Goal: Transaction & Acquisition: Purchase product/service

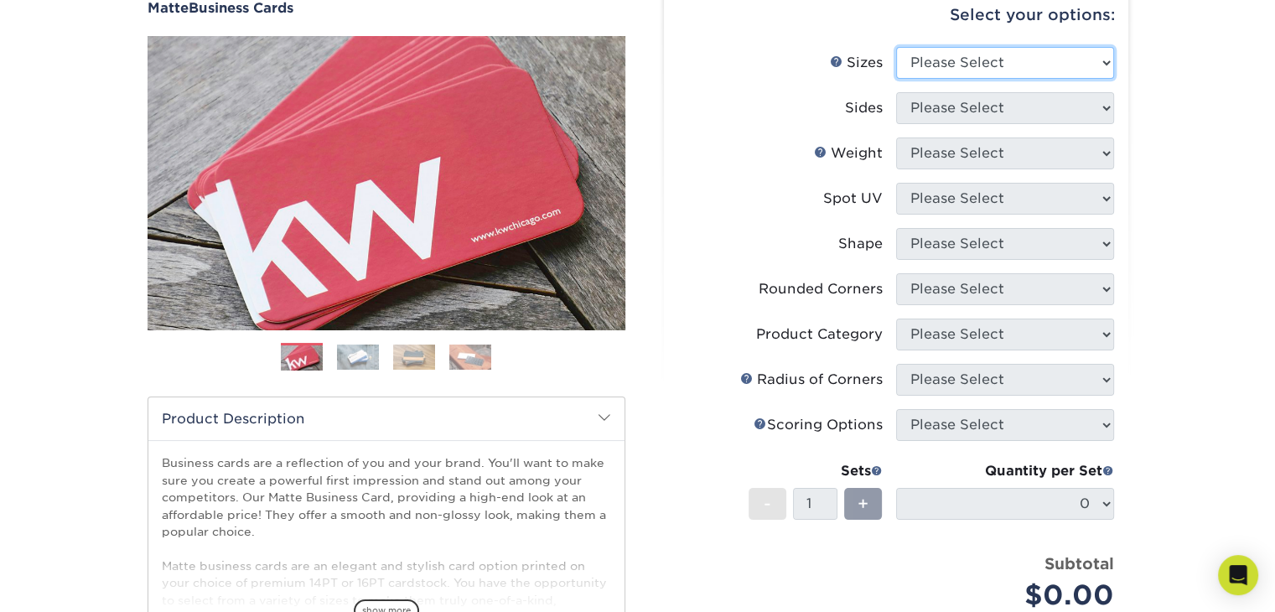
click at [1094, 59] on select "Please Select 1.5" x 3.5" - Mini 1.75" x 3.5" - Mini 2" x 2" - Square 2" x 3" -…" at bounding box center [1005, 63] width 218 height 32
select select "2.00x3.50"
click at [896, 47] on select "Please Select 1.5" x 3.5" - Mini 1.75" x 3.5" - Mini 2" x 2" - Square 2" x 3" -…" at bounding box center [1005, 63] width 218 height 32
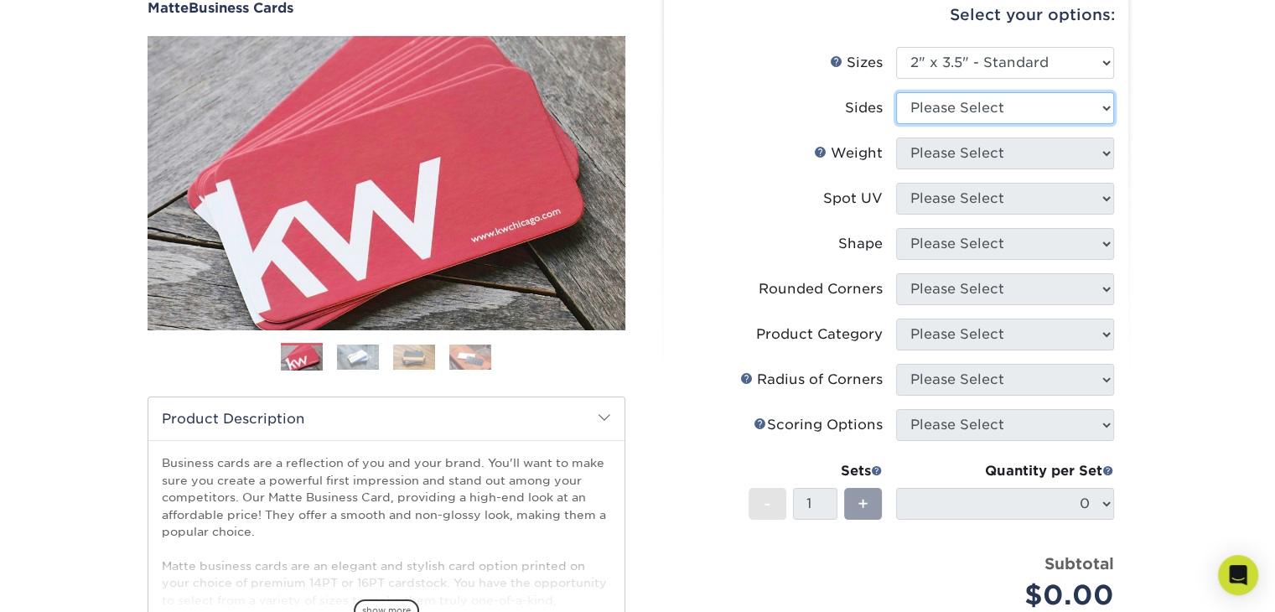
click at [1076, 115] on select "Please Select Print Both Sides Print Front Only" at bounding box center [1005, 108] width 218 height 32
select select "13abbda7-1d64-4f25-8bb2-c179b224825d"
click at [896, 92] on select "Please Select Print Both Sides Print Front Only" at bounding box center [1005, 108] width 218 height 32
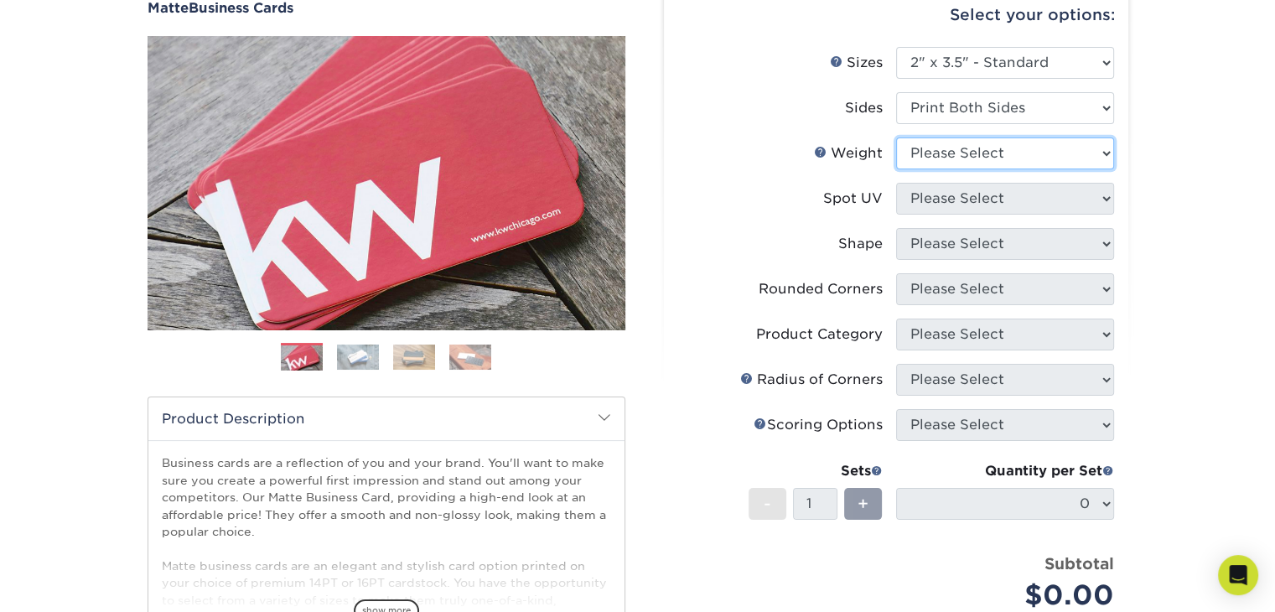
click at [1071, 158] on select "Please Select 16PT 14PT" at bounding box center [1005, 153] width 218 height 32
select select "14PT"
click at [896, 137] on select "Please Select 16PT 14PT" at bounding box center [1005, 153] width 218 height 32
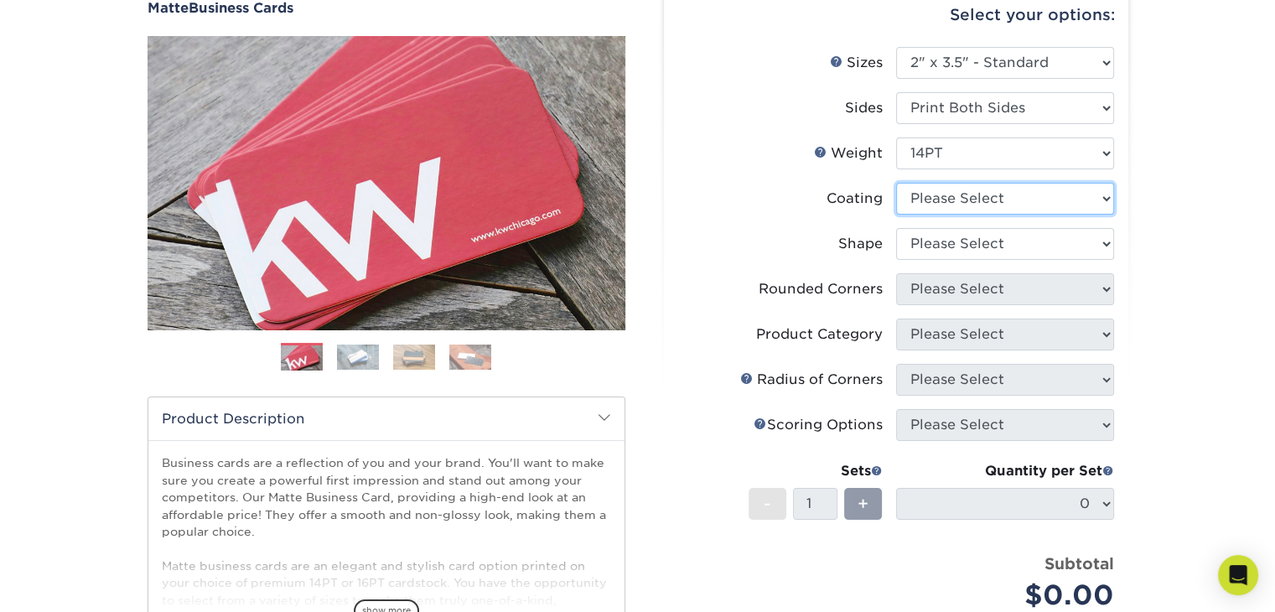
click at [1079, 199] on select at bounding box center [1005, 199] width 218 height 32
select select "121bb7b5-3b4d-429f-bd8d-bbf80e953313"
click at [896, 183] on select at bounding box center [1005, 199] width 218 height 32
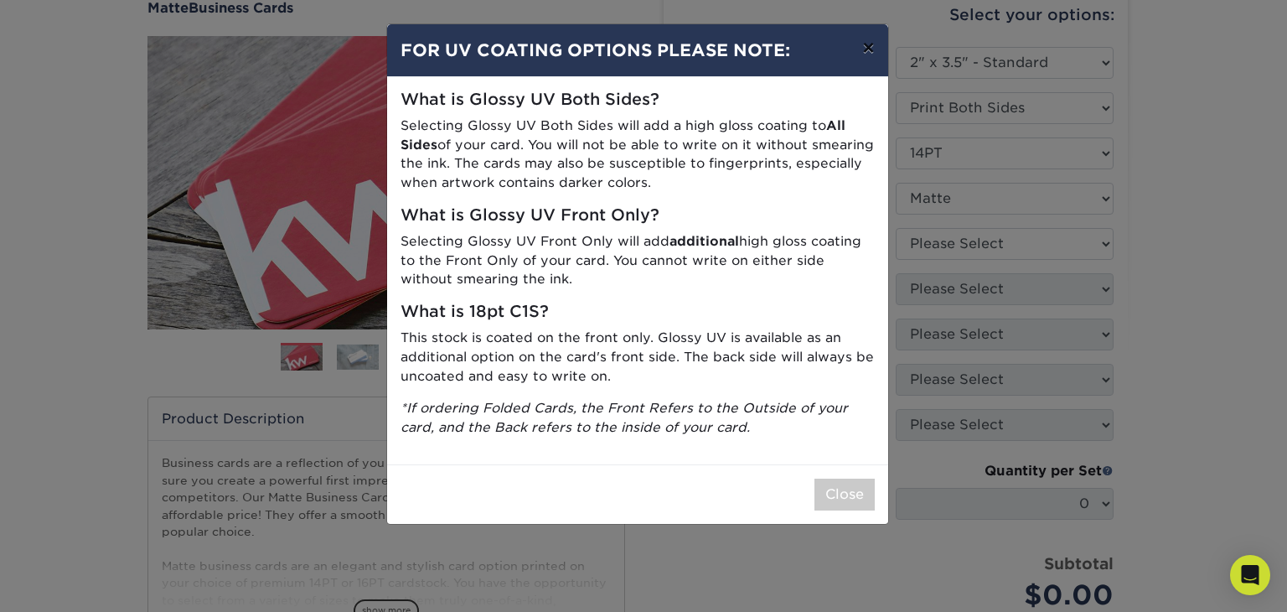
click at [869, 48] on button "×" at bounding box center [868, 47] width 39 height 47
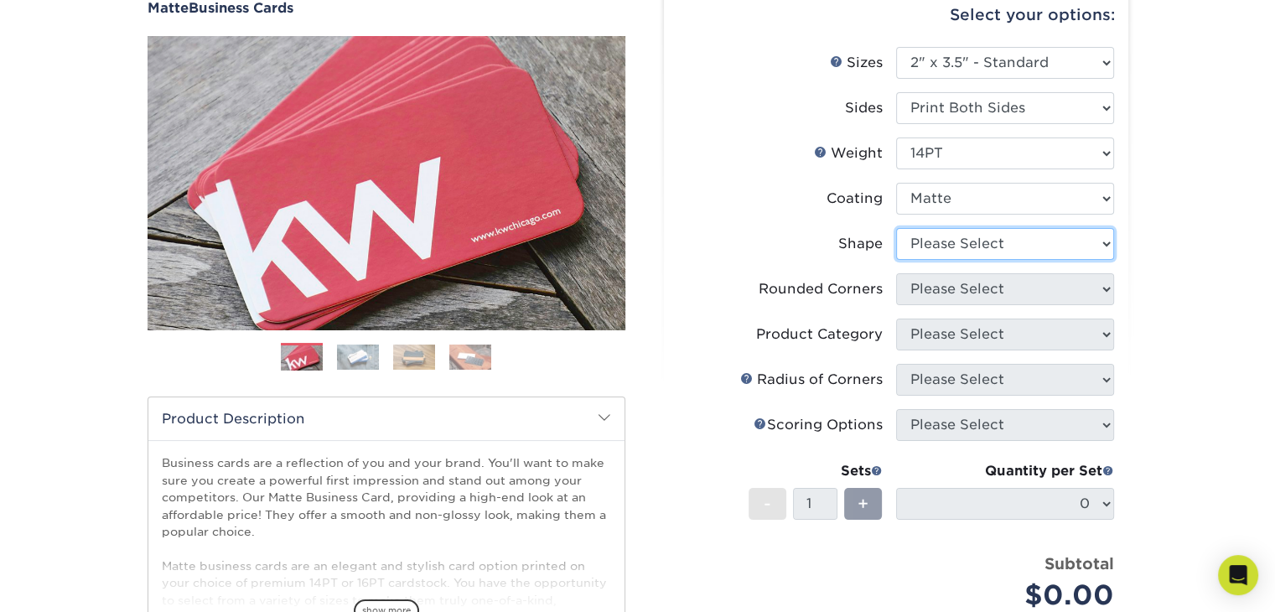
click at [1048, 246] on select "Please Select Standard" at bounding box center [1005, 244] width 218 height 32
select select "standard"
click at [896, 228] on select "Please Select Standard" at bounding box center [1005, 244] width 218 height 32
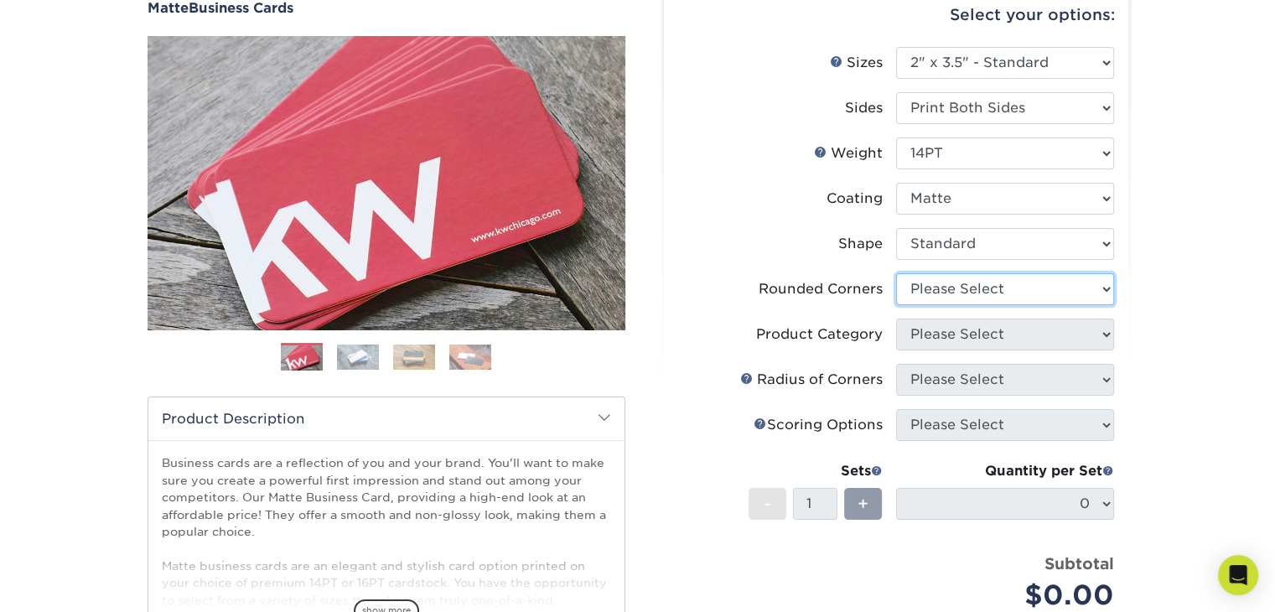
click at [1056, 296] on select "Please Select Yes - Round 2 Corners Yes - Round 4 Corners No" at bounding box center [1005, 289] width 218 height 32
select select "0"
click at [896, 273] on select "Please Select Yes - Round 2 Corners Yes - Round 4 Corners No" at bounding box center [1005, 289] width 218 height 32
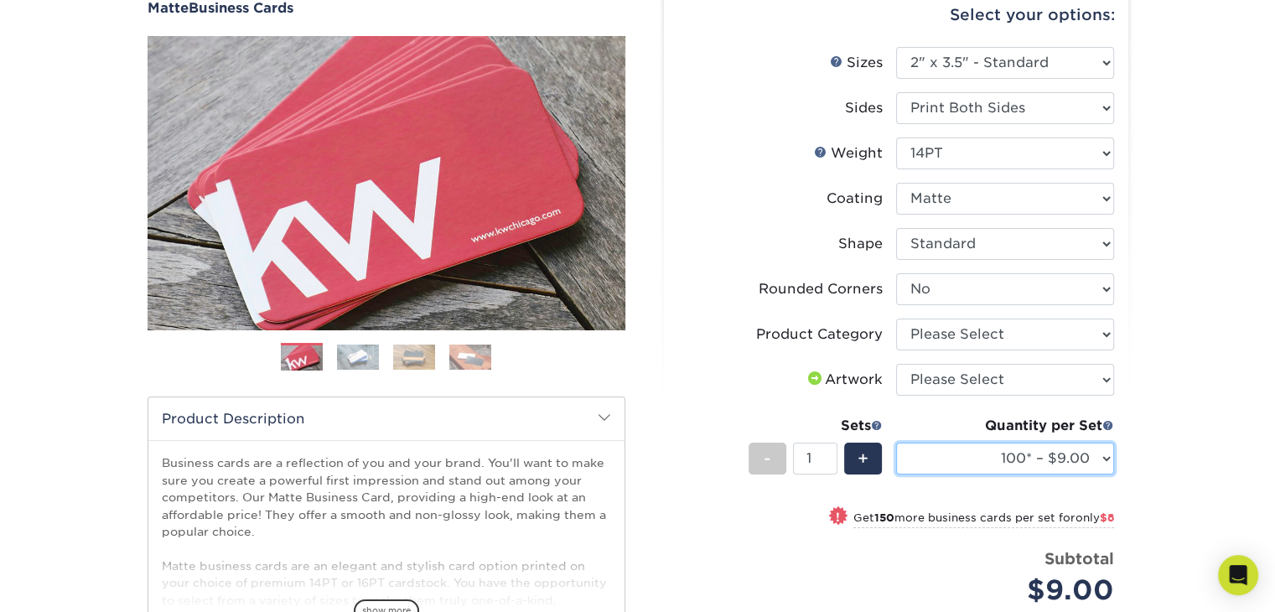
click at [1094, 453] on select "100* – $9.00 250* – $17.00 500 – $33.00 1000 – $42.00 (free shipping*) 2500 – $…" at bounding box center [1005, 459] width 218 height 32
click at [1212, 276] on div "Products Business Cards Matte Business Cards Previous Next 100 $ 9" at bounding box center [637, 416] width 1275 height 953
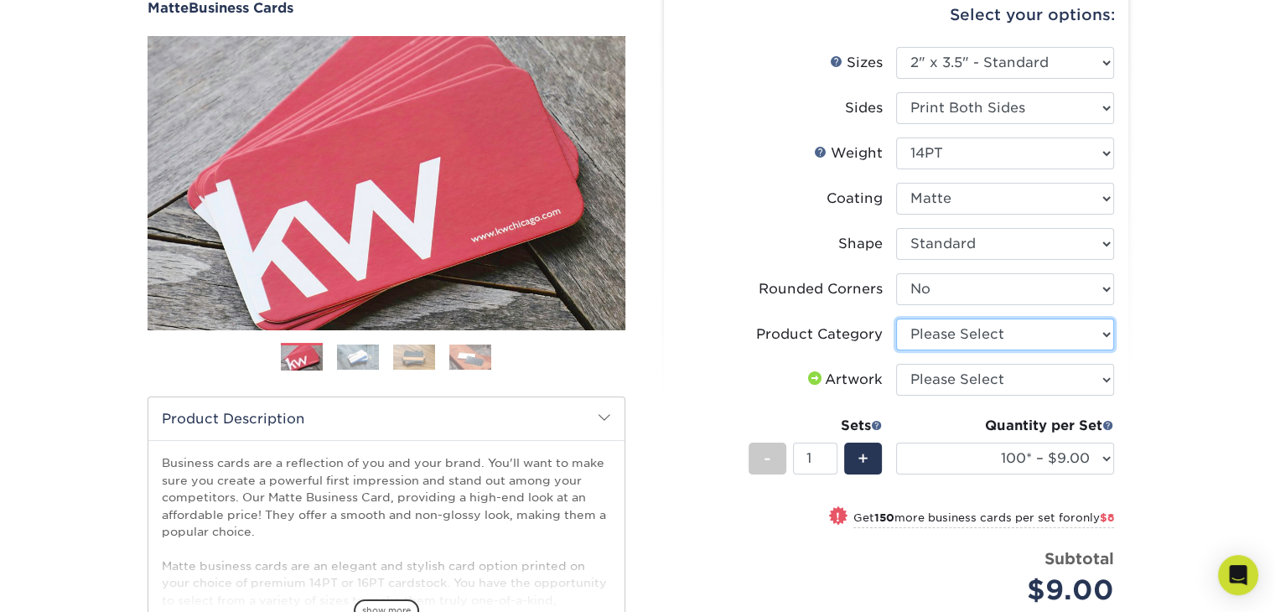
click at [1093, 329] on select "Please Select Business Cards" at bounding box center [1005, 334] width 218 height 32
select select "3b5148f1-0588-4f88-a218-97bcfdce65c1"
click at [896, 318] on select "Please Select Business Cards" at bounding box center [1005, 334] width 218 height 32
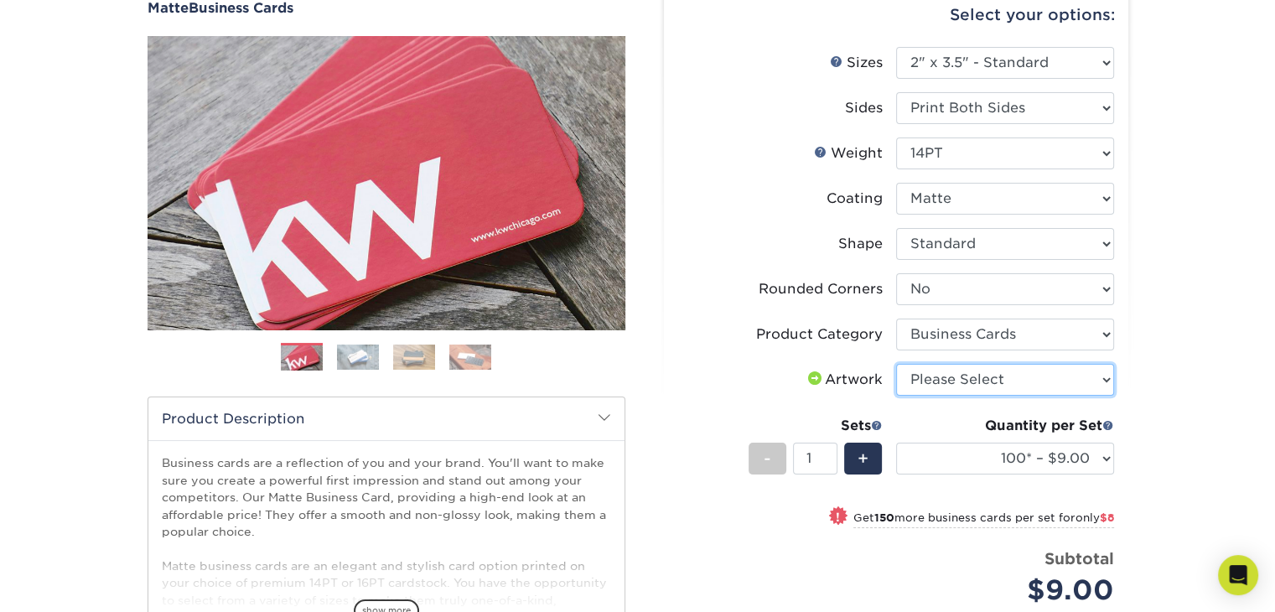
click at [1094, 380] on select "Please Select I will upload files I need a design - $100" at bounding box center [1005, 380] width 218 height 32
select select "upload"
click at [896, 364] on select "Please Select I will upload files I need a design - $100" at bounding box center [1005, 380] width 218 height 32
click at [875, 426] on span at bounding box center [877, 425] width 12 height 12
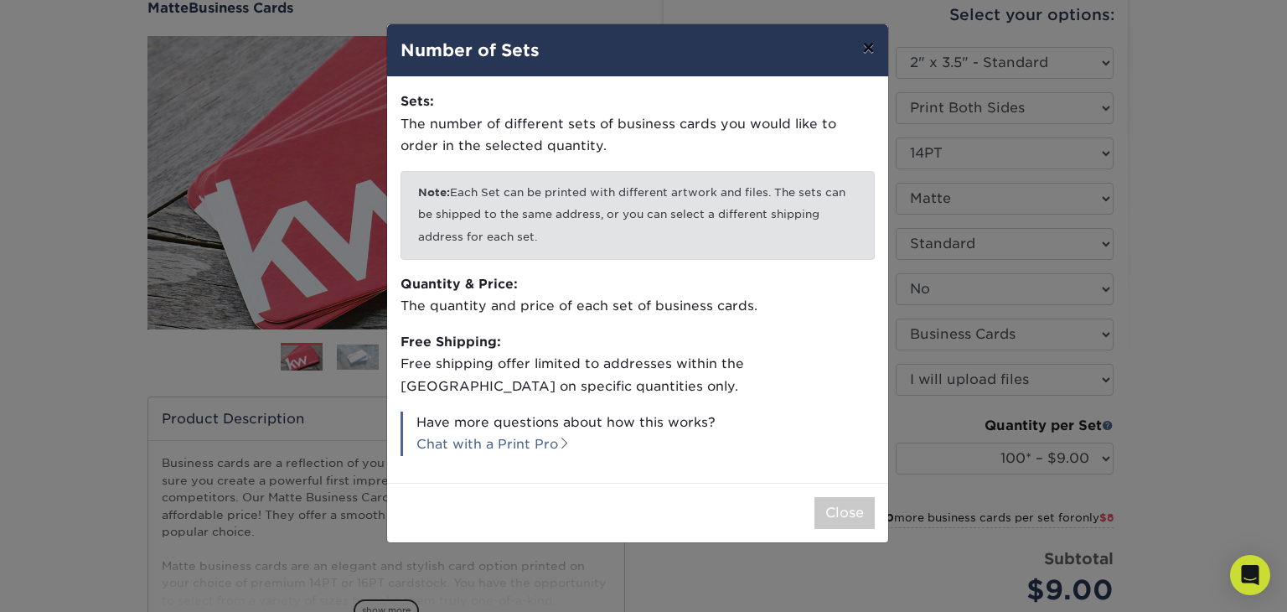
click at [868, 51] on button "×" at bounding box center [868, 47] width 39 height 47
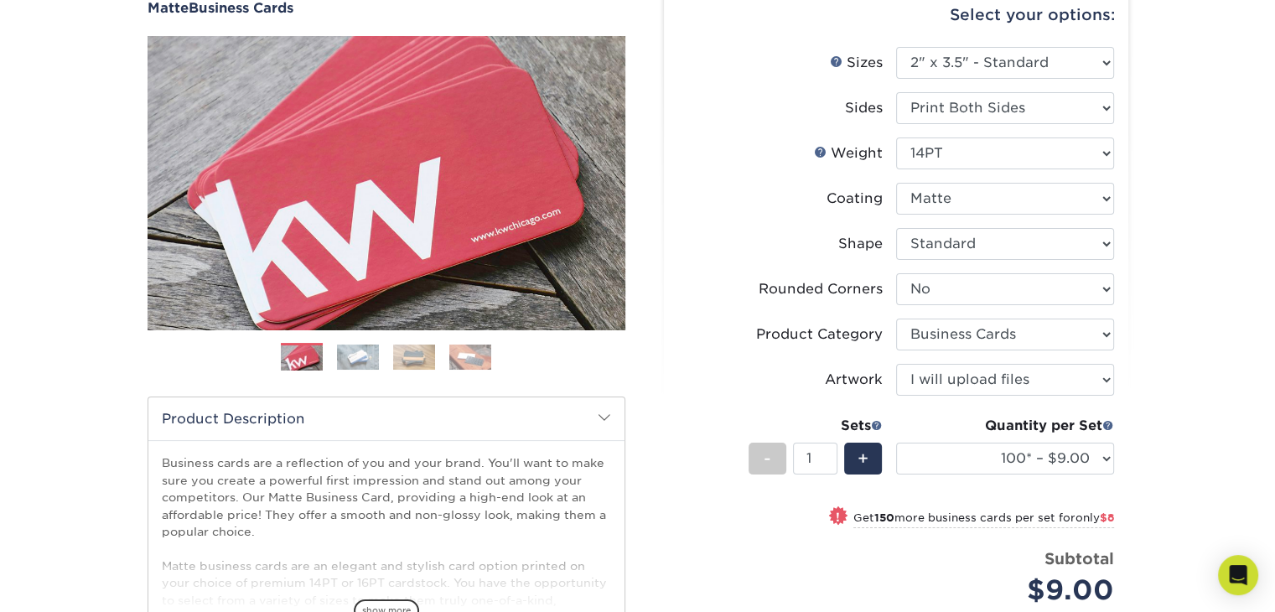
click at [365, 359] on img at bounding box center [358, 356] width 42 height 25
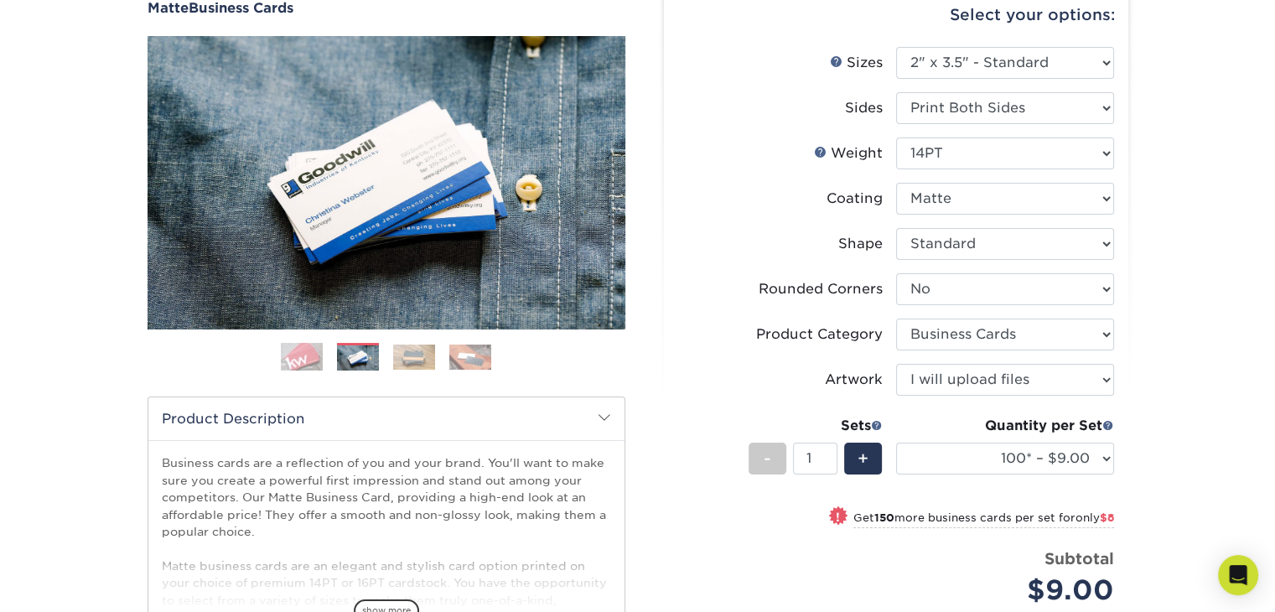
click at [303, 356] on img at bounding box center [302, 357] width 42 height 42
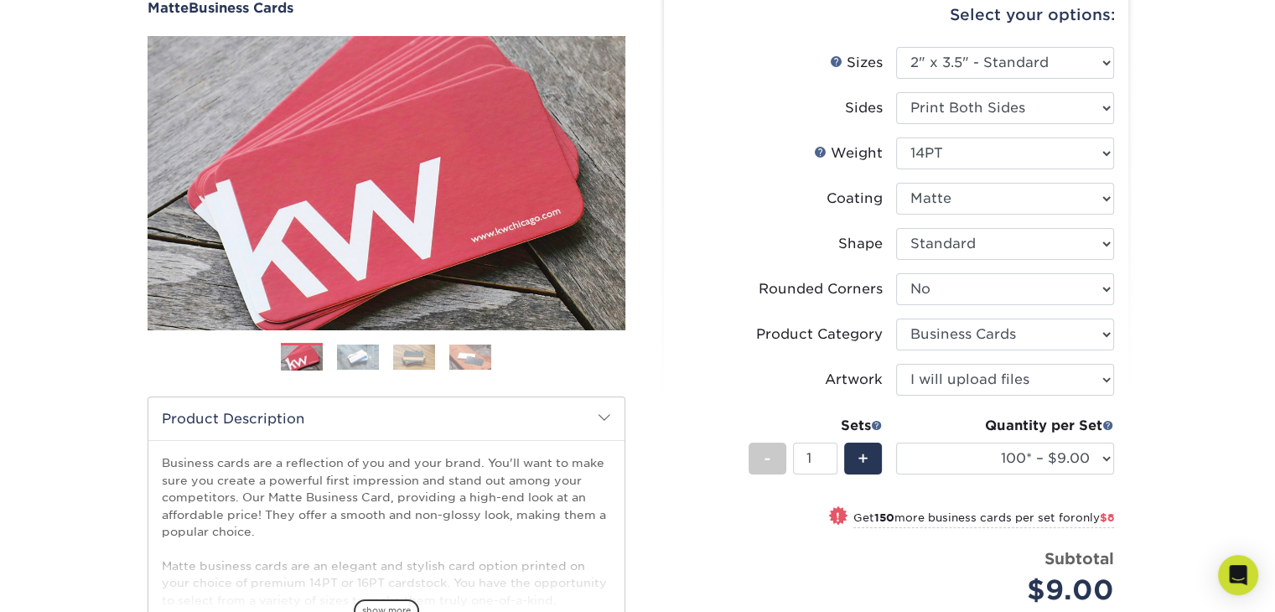
click at [424, 357] on img at bounding box center [414, 356] width 42 height 25
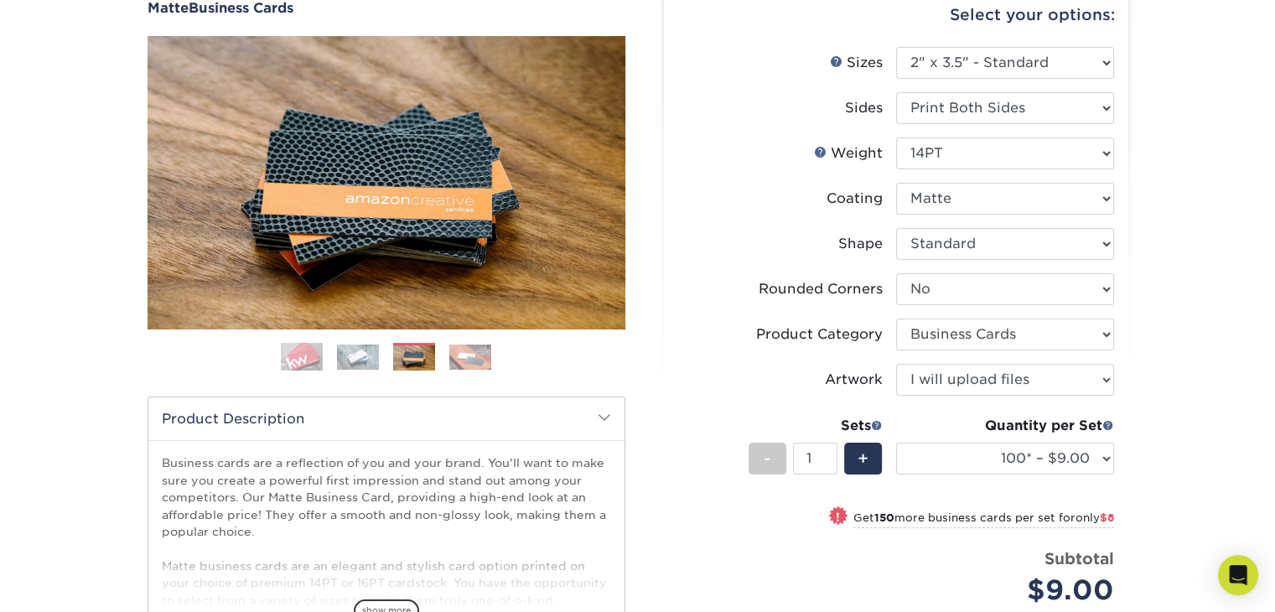
click at [458, 357] on img at bounding box center [470, 356] width 42 height 25
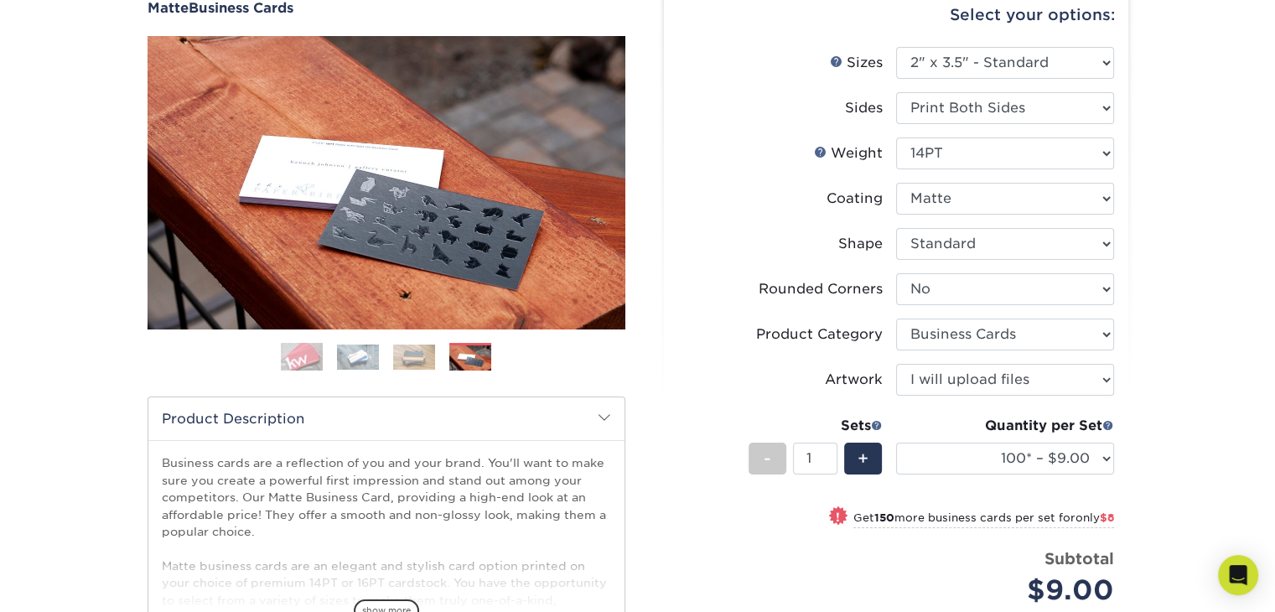
click at [296, 353] on img at bounding box center [302, 357] width 42 height 42
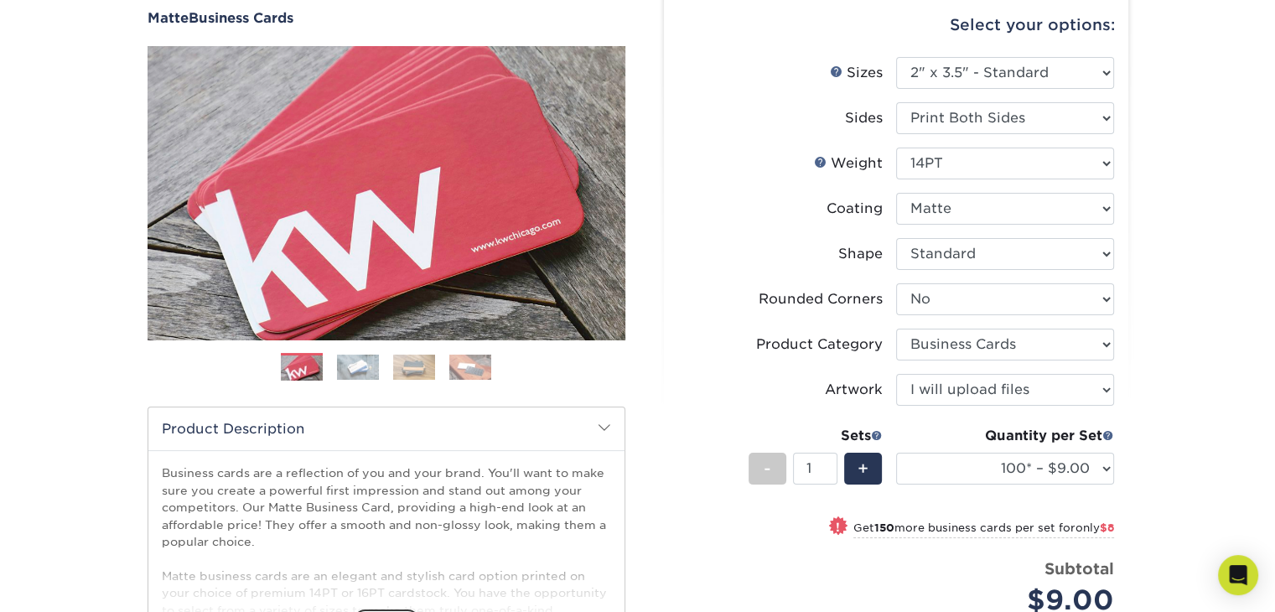
scroll to position [168, 0]
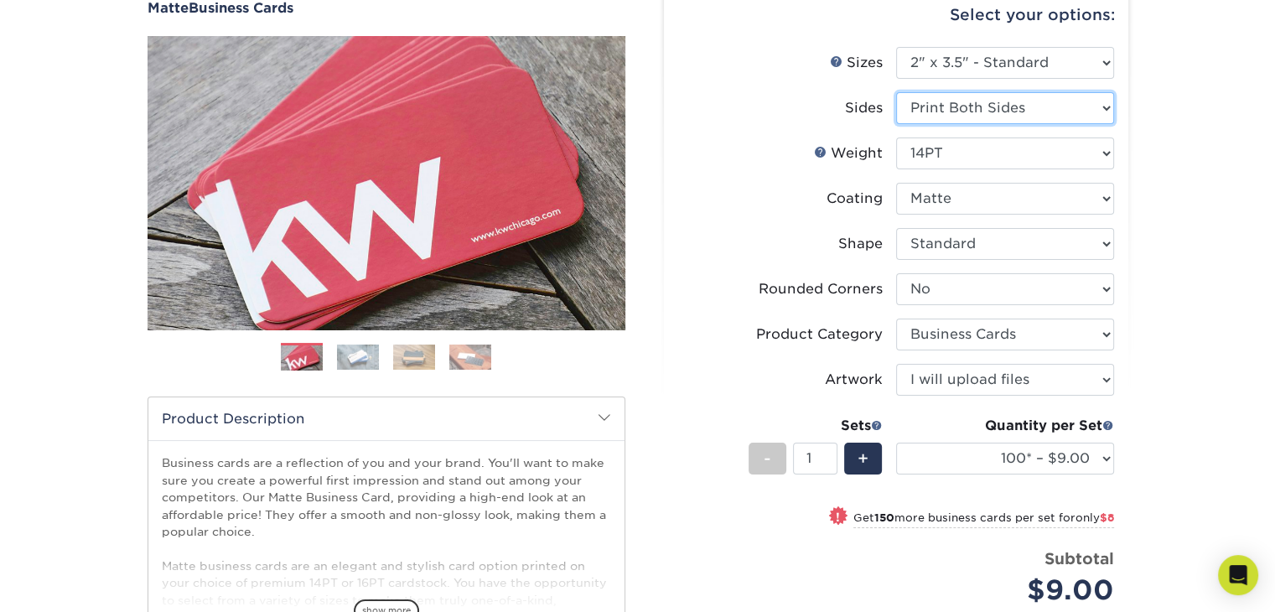
click at [1100, 115] on select "Please Select Print Both Sides Print Front Only" at bounding box center [1005, 108] width 218 height 32
select select "32d3c223-f82c-492b-b915-ba065a00862f"
click at [896, 92] on select "Please Select Print Both Sides Print Front Only" at bounding box center [1005, 108] width 218 height 32
select select "-1"
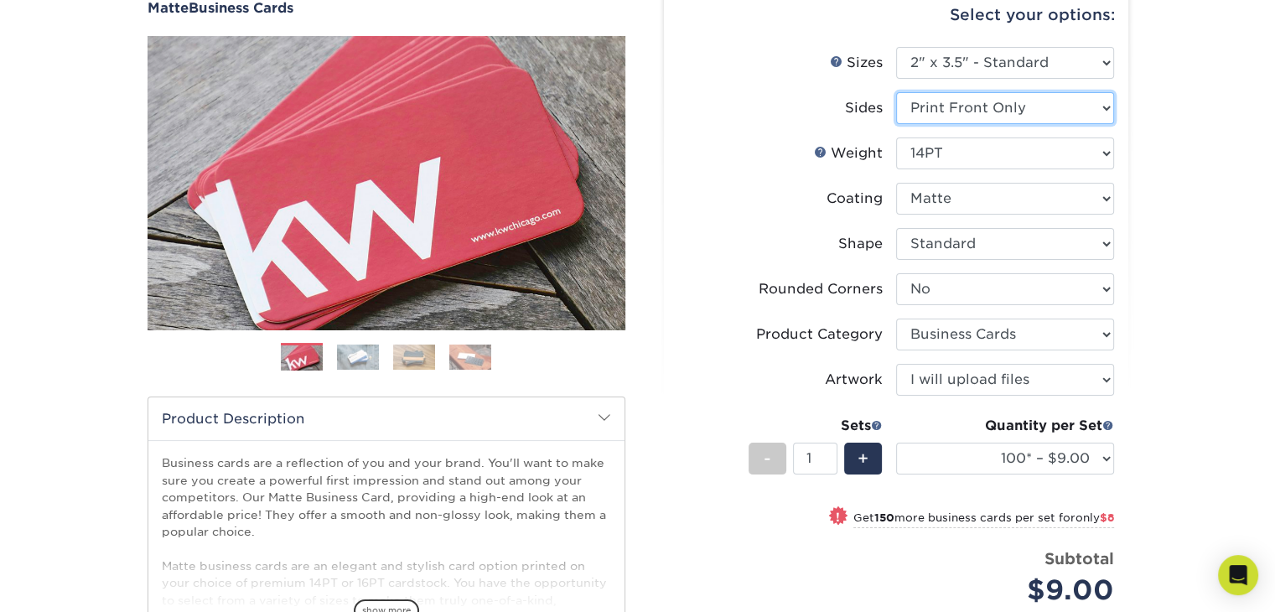
select select
select select "-1"
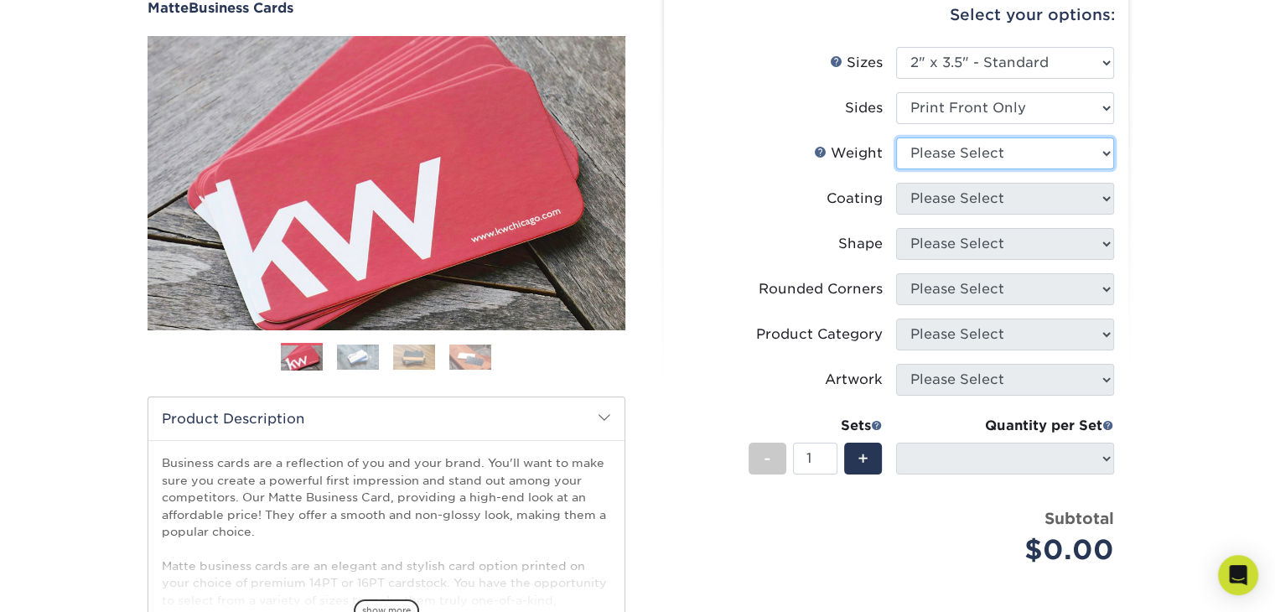
click at [1093, 155] on select "Please Select 16PT 14PT" at bounding box center [1005, 153] width 218 height 32
select select "14PT"
click at [896, 137] on select "Please Select 16PT 14PT" at bounding box center [1005, 153] width 218 height 32
select select
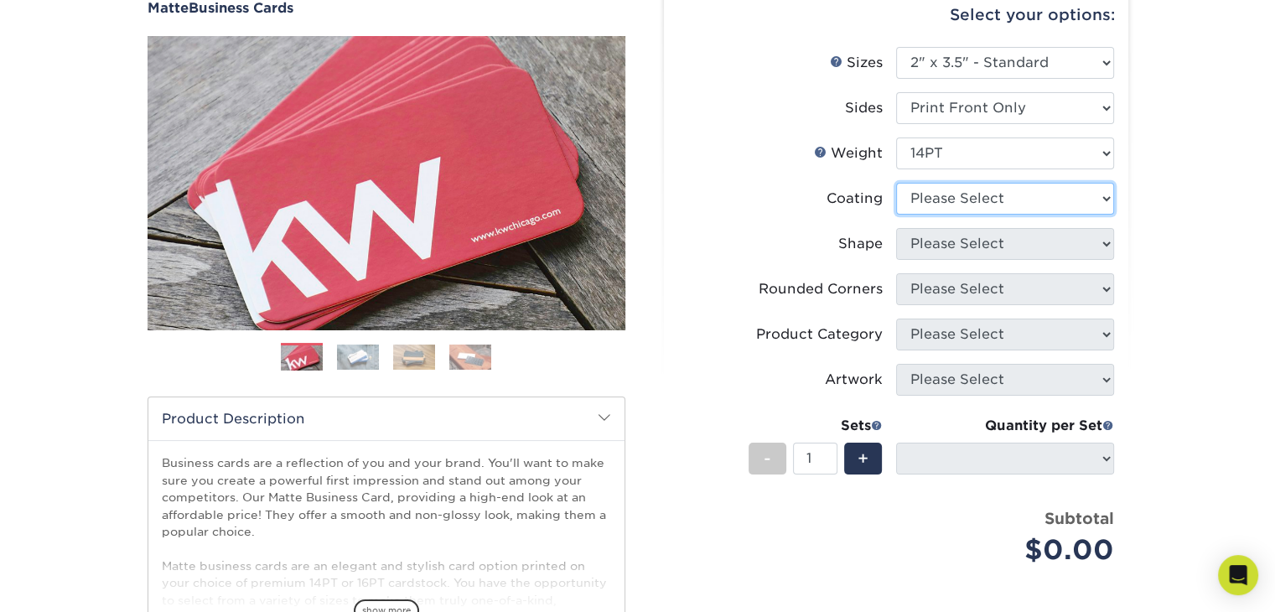
click at [1090, 195] on select at bounding box center [1005, 199] width 218 height 32
select select "121bb7b5-3b4d-429f-bd8d-bbf80e953313"
click at [896, 183] on select at bounding box center [1005, 199] width 218 height 32
select select
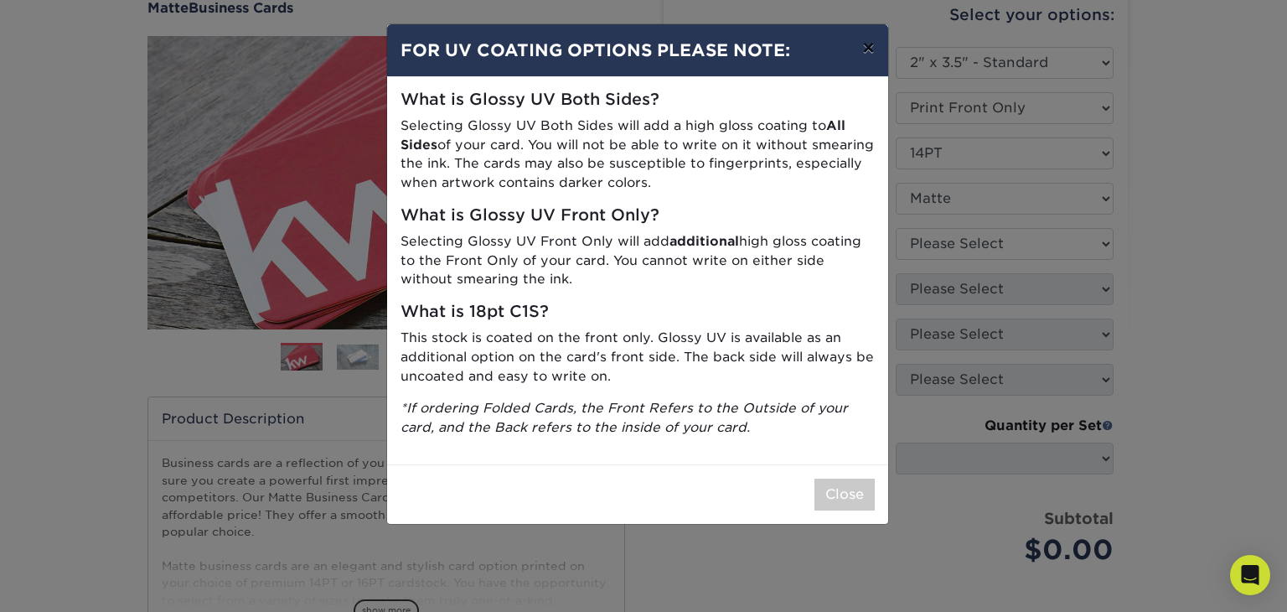
click at [874, 46] on button "×" at bounding box center [868, 47] width 39 height 47
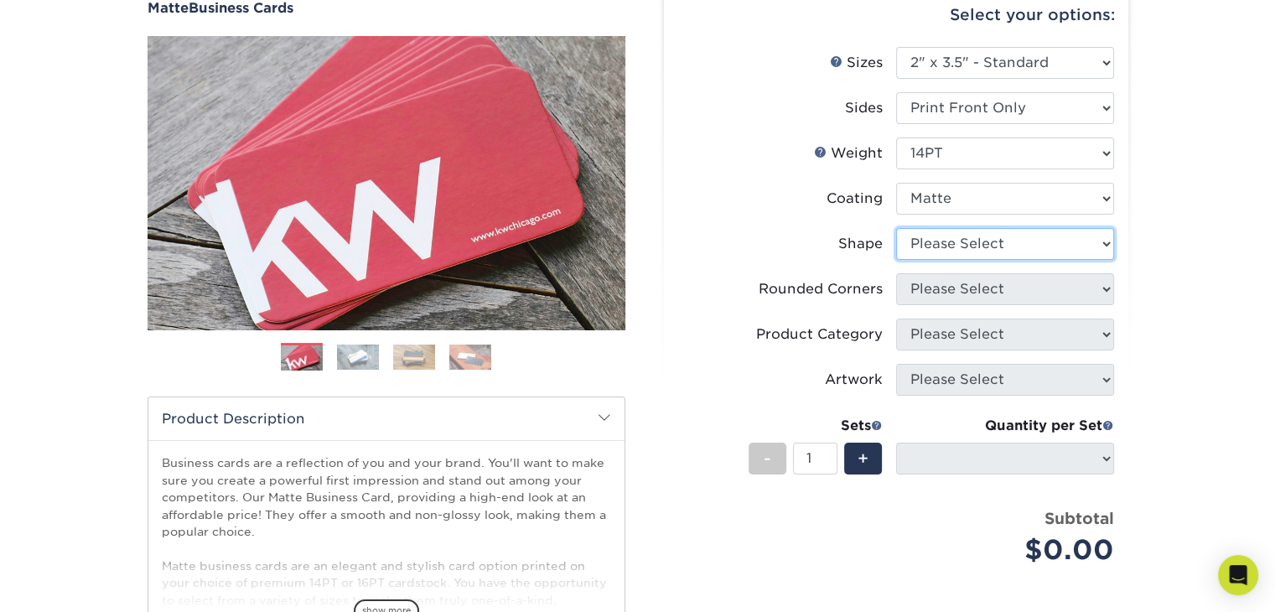
click at [1022, 241] on select "Please Select Standard" at bounding box center [1005, 244] width 218 height 32
select select "standard"
click at [896, 228] on select "Please Select Standard" at bounding box center [1005, 244] width 218 height 32
select select
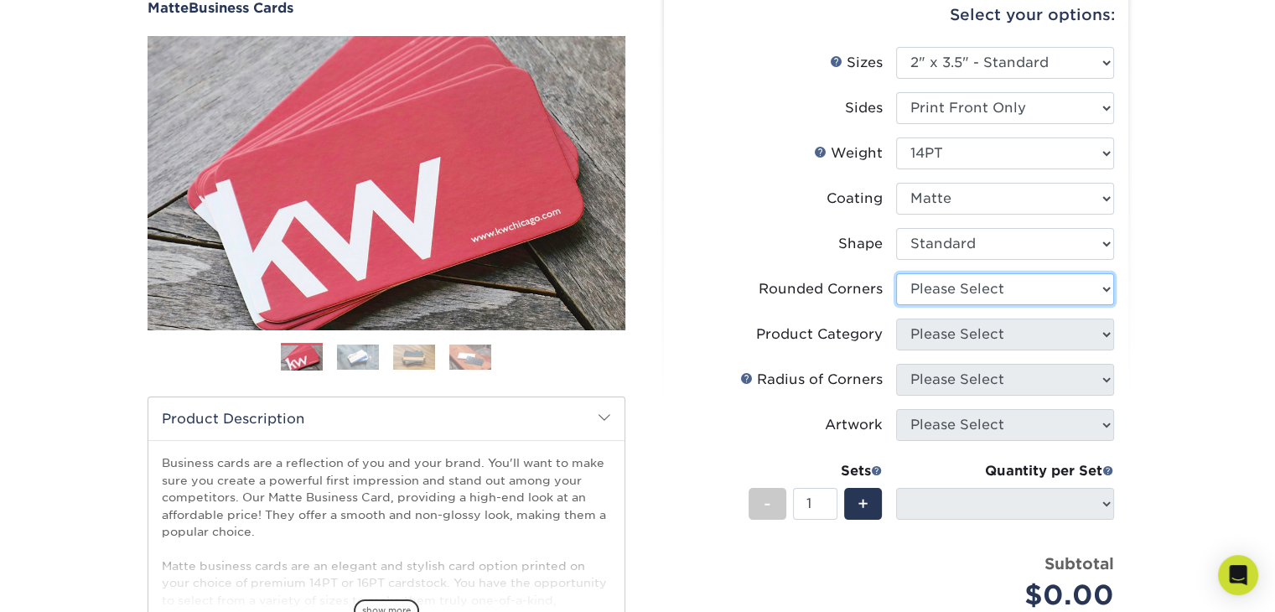
click at [1030, 289] on select "Please Select Yes - Round 2 Corners Yes - Round 4 Corners No" at bounding box center [1005, 289] width 218 height 32
select select "0"
click at [896, 273] on select "Please Select Yes - Round 2 Corners Yes - Round 4 Corners No" at bounding box center [1005, 289] width 218 height 32
select select "-1"
